Goal: Task Accomplishment & Management: Manage account settings

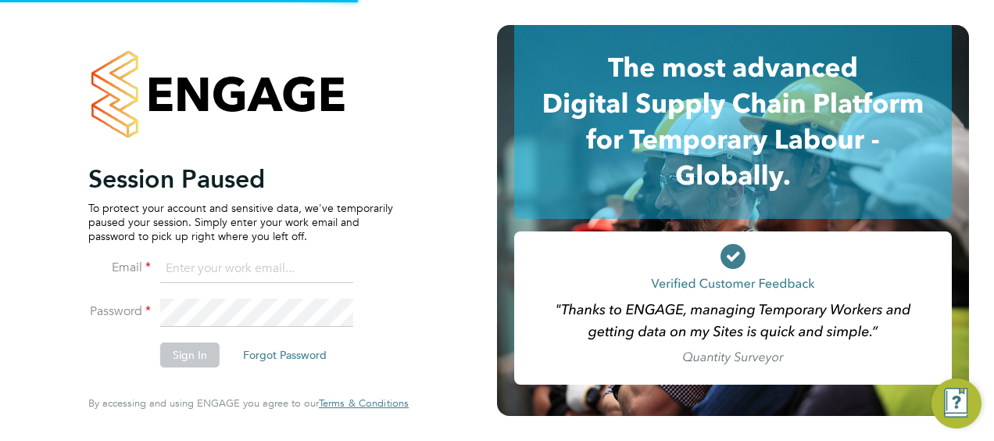
type input "mark.alexander@morgansindall.com"
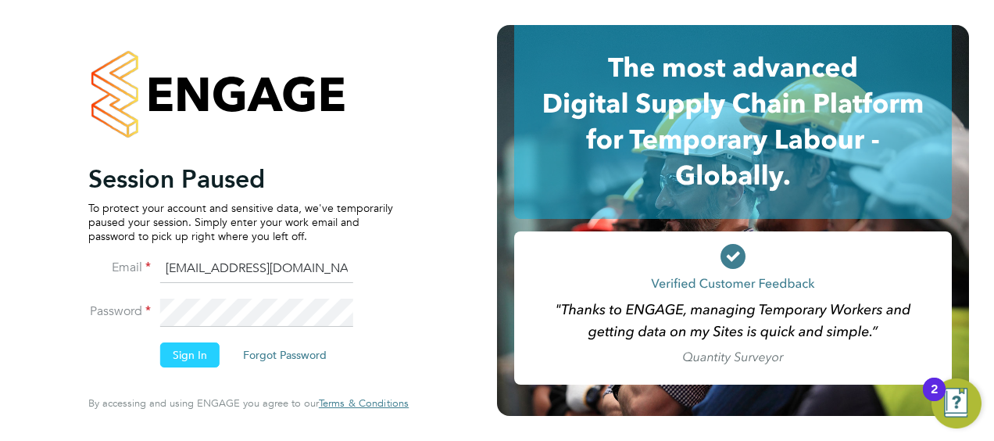
click at [197, 353] on button "Sign In" at bounding box center [189, 354] width 59 height 25
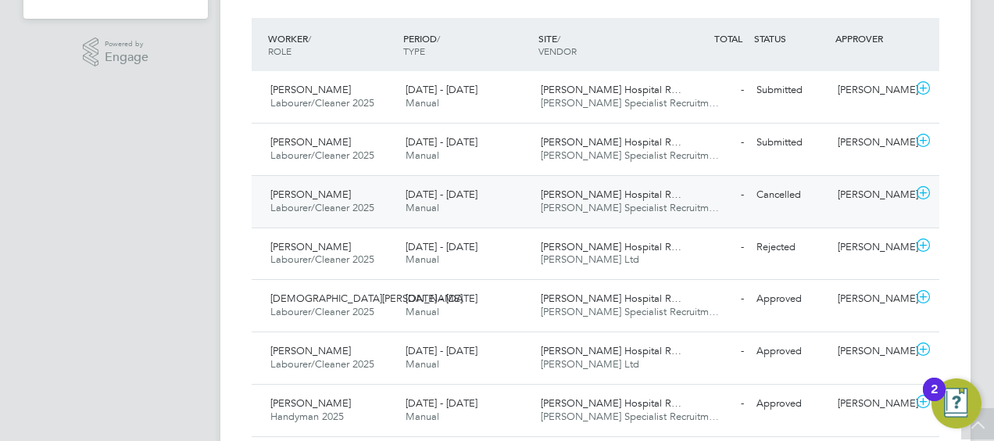
click at [928, 189] on icon at bounding box center [924, 193] width 20 height 13
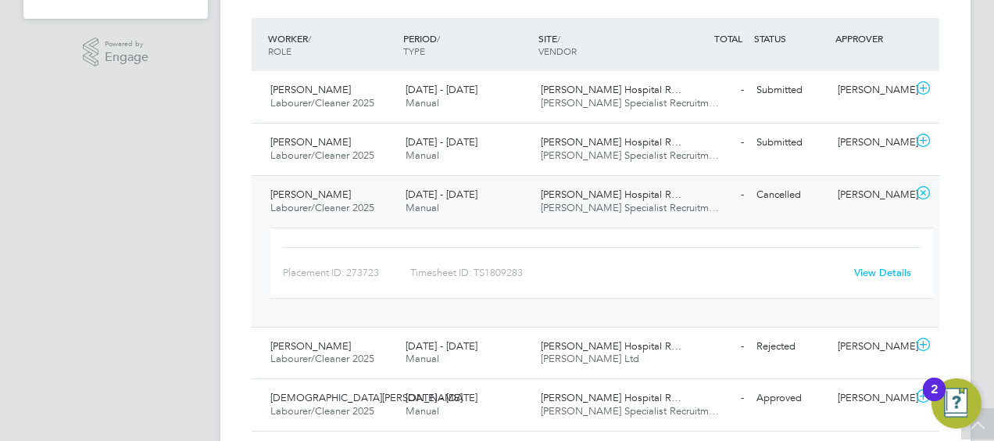
click at [871, 266] on link "View Details" at bounding box center [882, 272] width 57 height 13
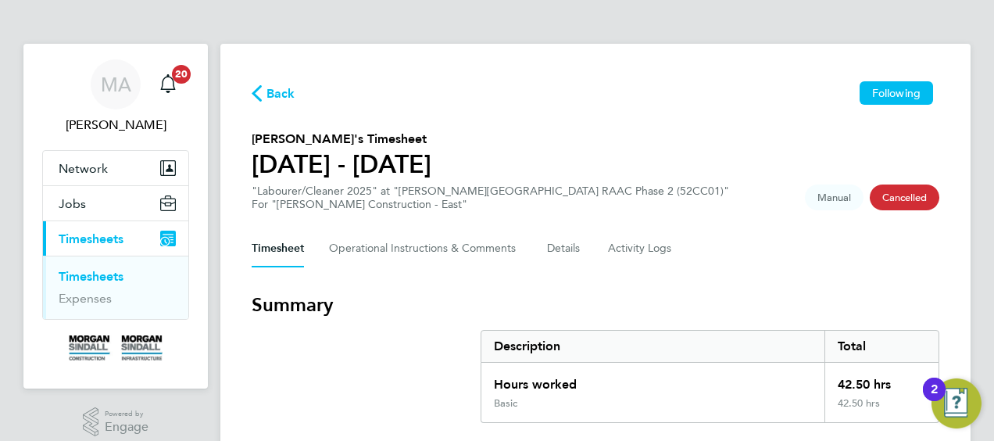
click at [117, 273] on link "Timesheets" at bounding box center [91, 276] width 65 height 15
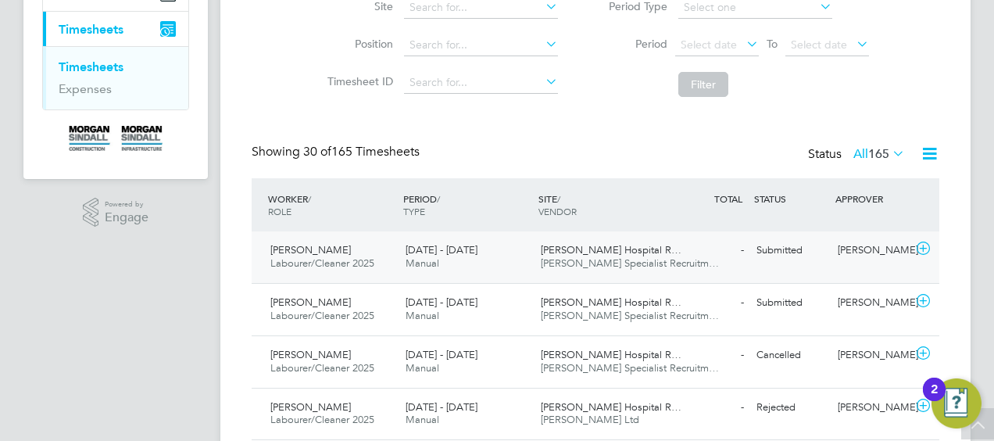
click at [924, 248] on icon at bounding box center [924, 248] width 20 height 13
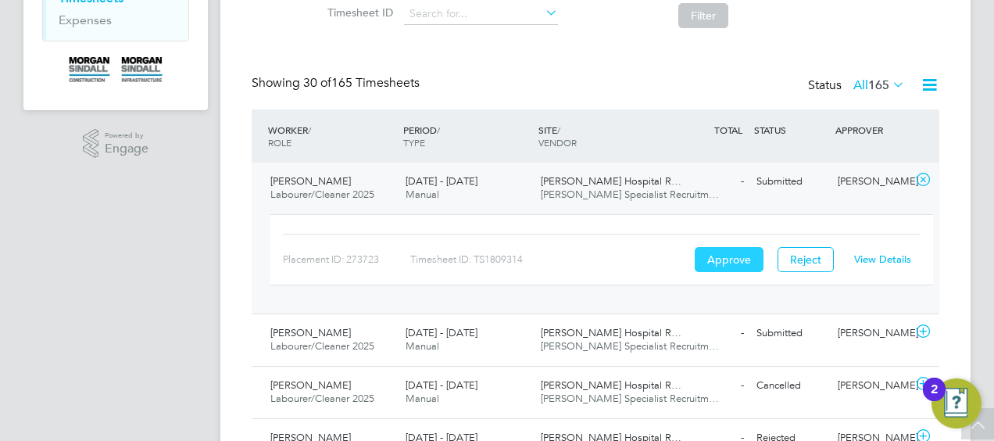
click at [733, 259] on button "Approve" at bounding box center [729, 259] width 69 height 25
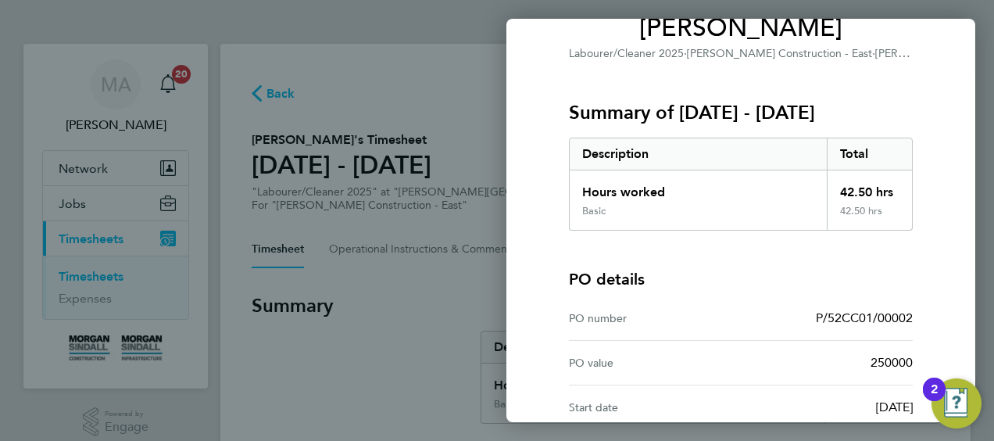
scroll to position [306, 0]
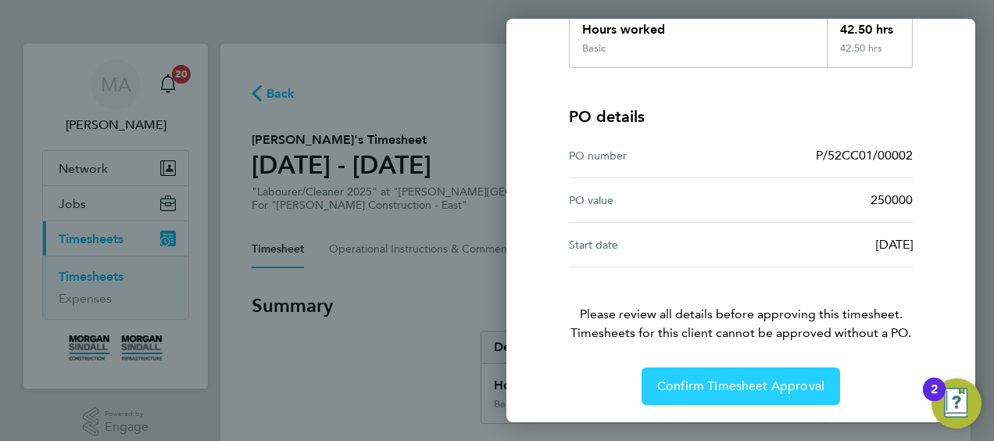
click at [722, 382] on span "Confirm Timesheet Approval" at bounding box center [740, 386] width 167 height 16
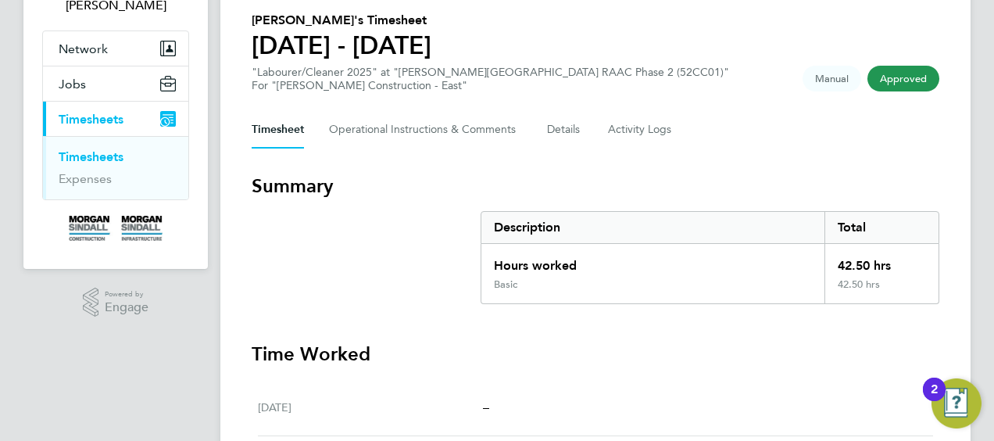
scroll to position [159, 0]
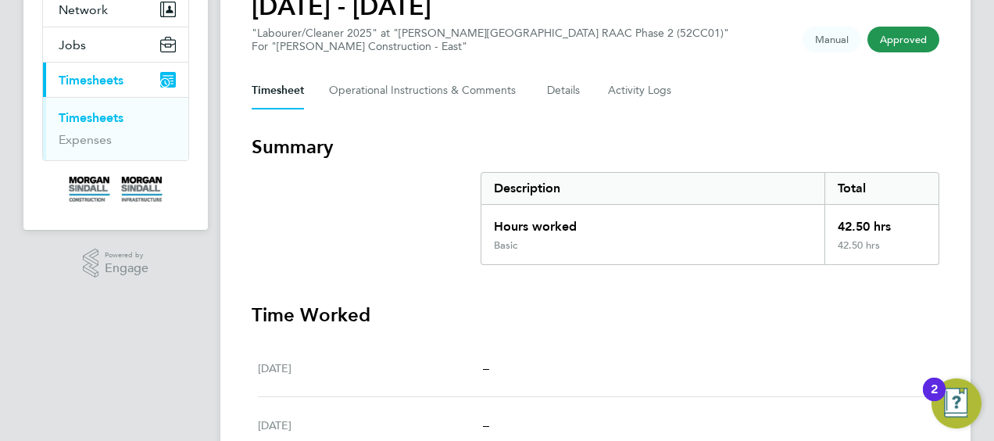
click at [94, 120] on link "Timesheets" at bounding box center [91, 117] width 65 height 15
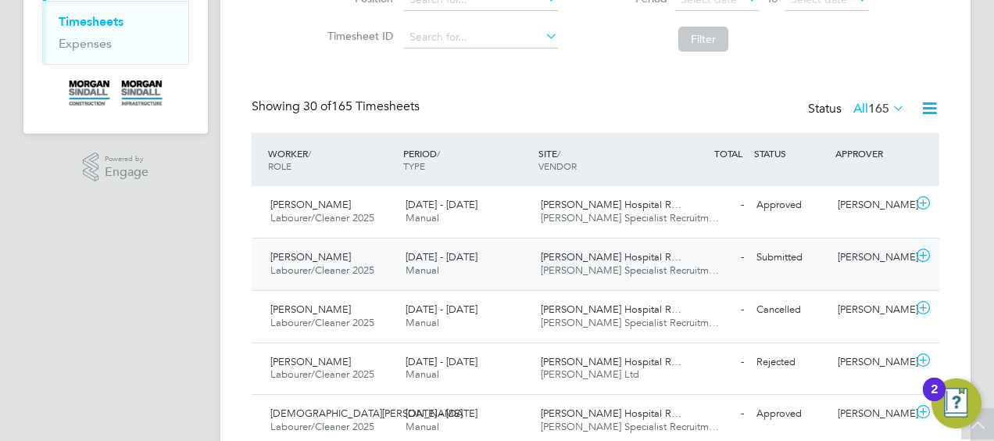
click at [921, 253] on icon at bounding box center [924, 255] width 20 height 13
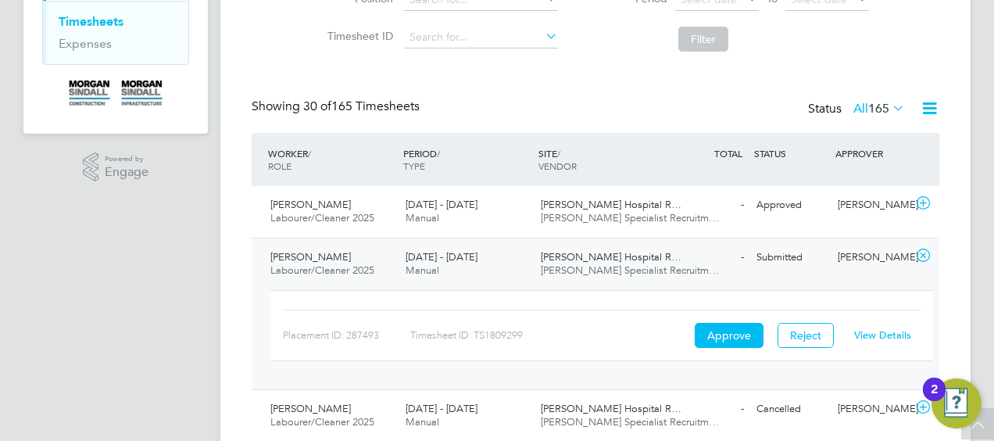
click at [878, 333] on link "View Details" at bounding box center [882, 334] width 57 height 13
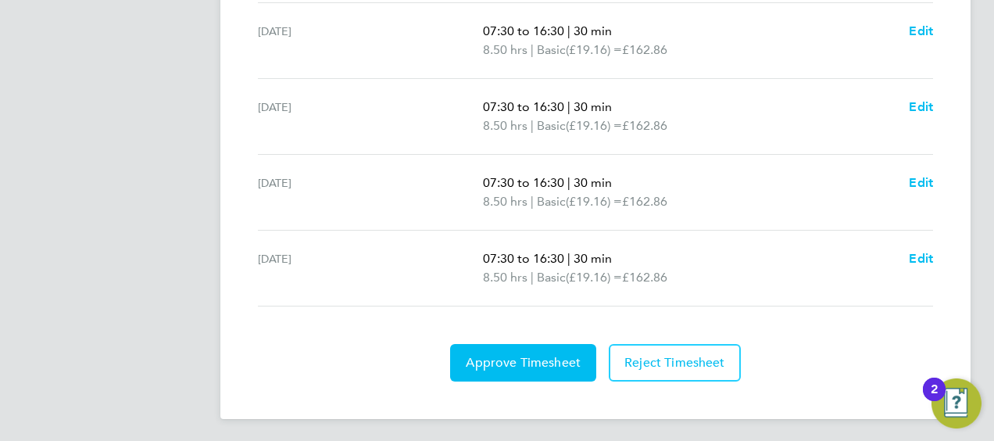
scroll to position [818, 0]
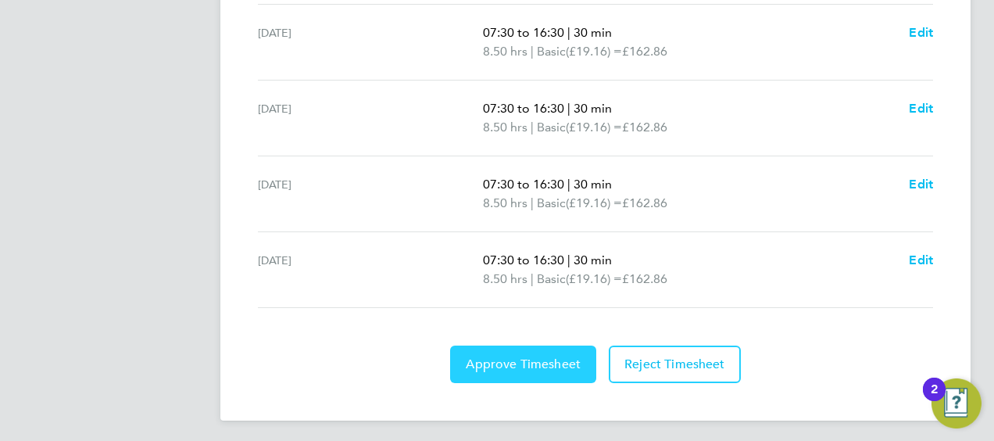
click at [528, 370] on button "Approve Timesheet" at bounding box center [523, 364] width 146 height 38
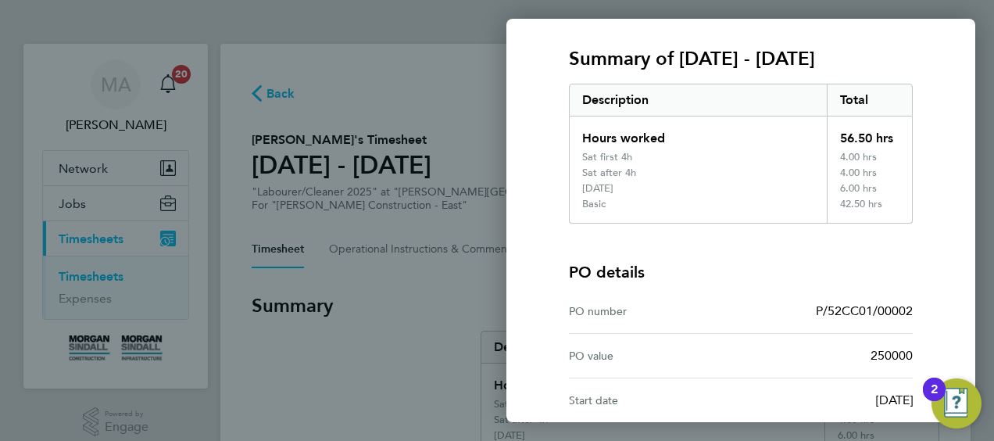
scroll to position [353, 0]
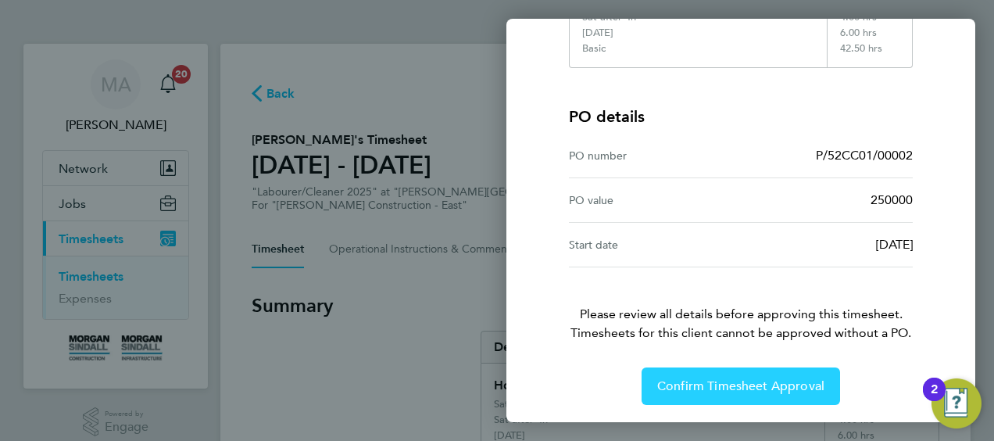
click at [737, 388] on span "Confirm Timesheet Approval" at bounding box center [740, 386] width 167 height 16
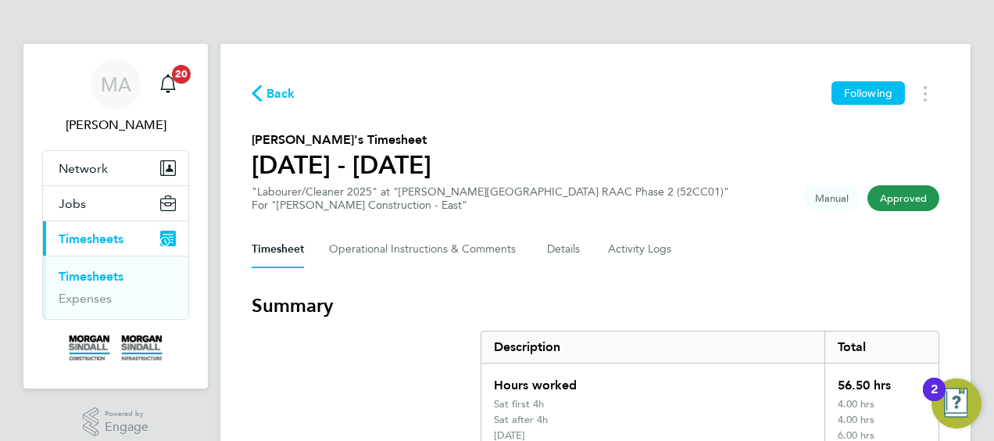
click at [98, 274] on link "Timesheets" at bounding box center [91, 276] width 65 height 15
